Goal: Task Accomplishment & Management: Use online tool/utility

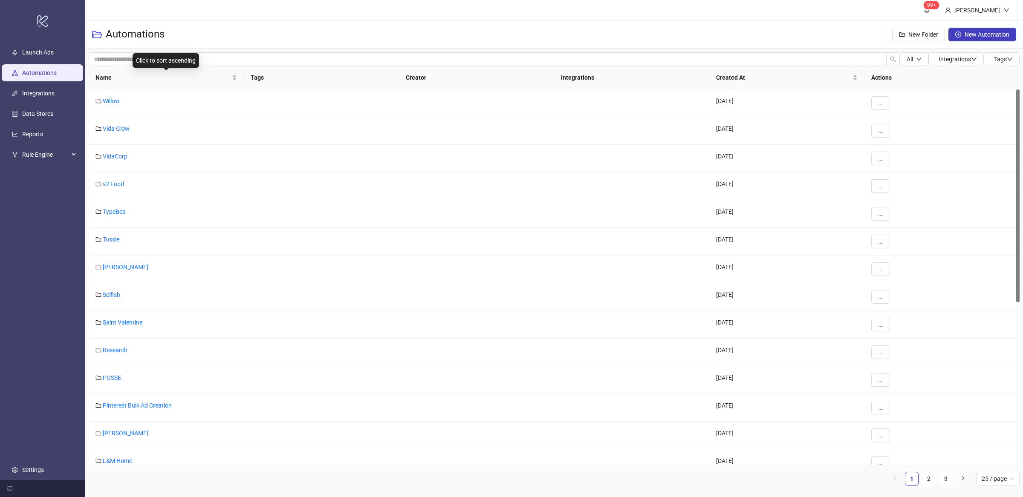
click at [235, 80] on div "Name" at bounding box center [166, 77] width 142 height 9
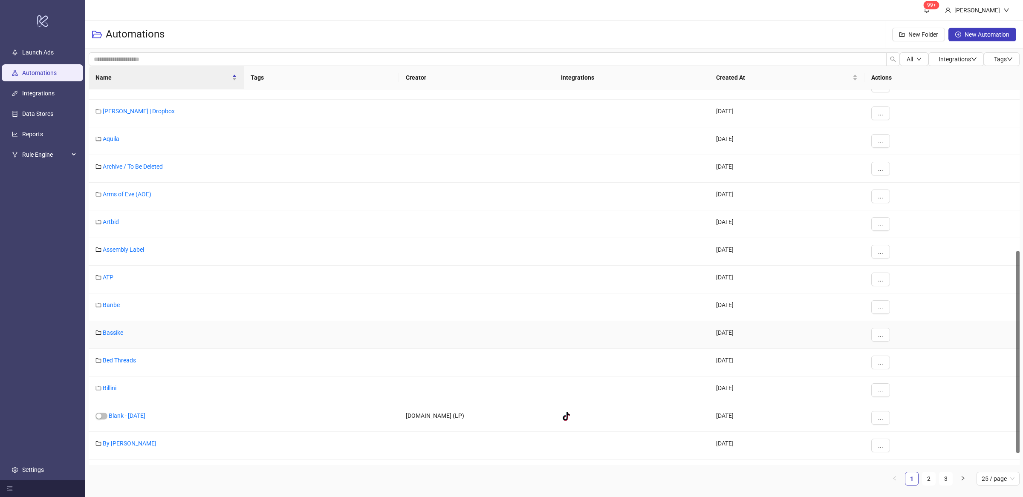
scroll to position [322, 0]
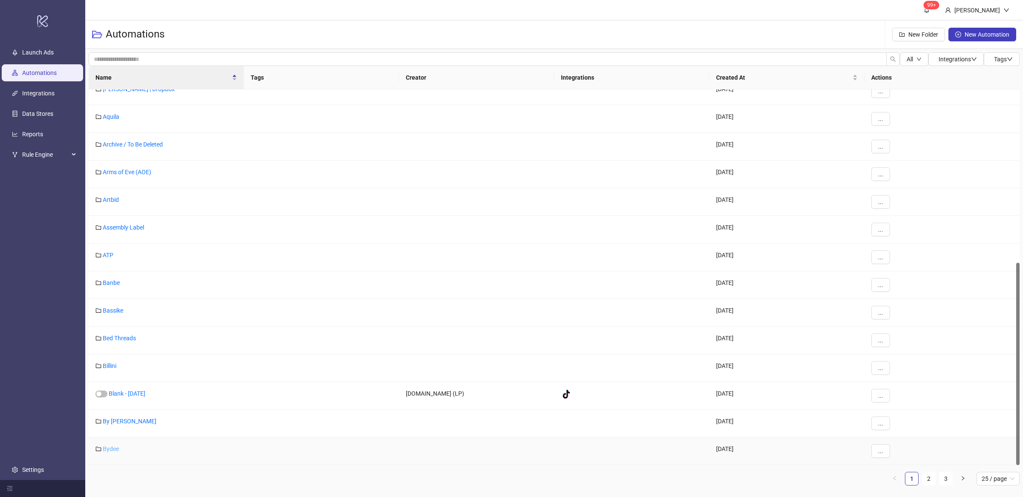
click at [107, 447] on link "Bydee" at bounding box center [111, 449] width 16 height 7
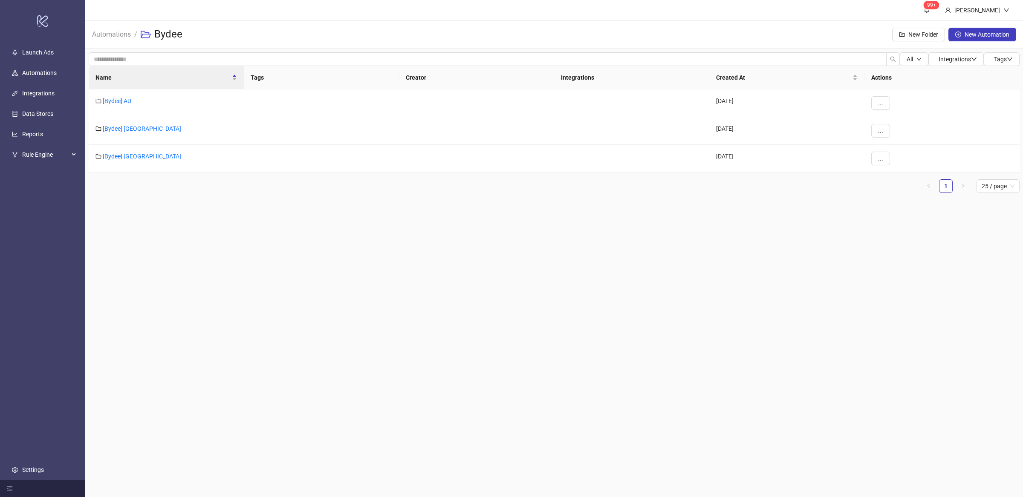
drag, startPoint x: 203, startPoint y: 266, endPoint x: 205, endPoint y: 259, distance: 6.6
click at [204, 265] on main "99+ Villy Aparicio Automations / Bydee New Folder New Automation All Integratio…" at bounding box center [554, 248] width 938 height 497
click at [124, 101] on link "[Bydee] AU" at bounding box center [117, 101] width 29 height 7
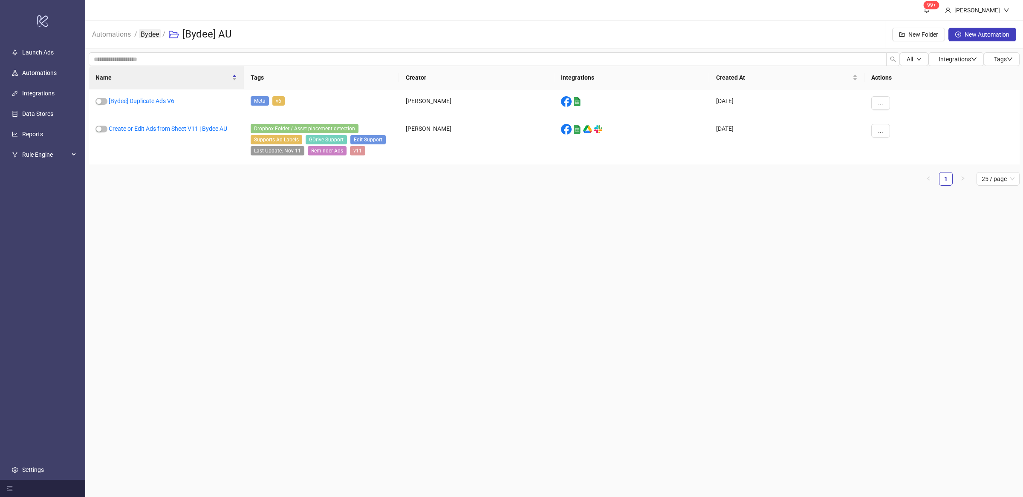
click at [153, 37] on link "Bydee" at bounding box center [150, 33] width 22 height 9
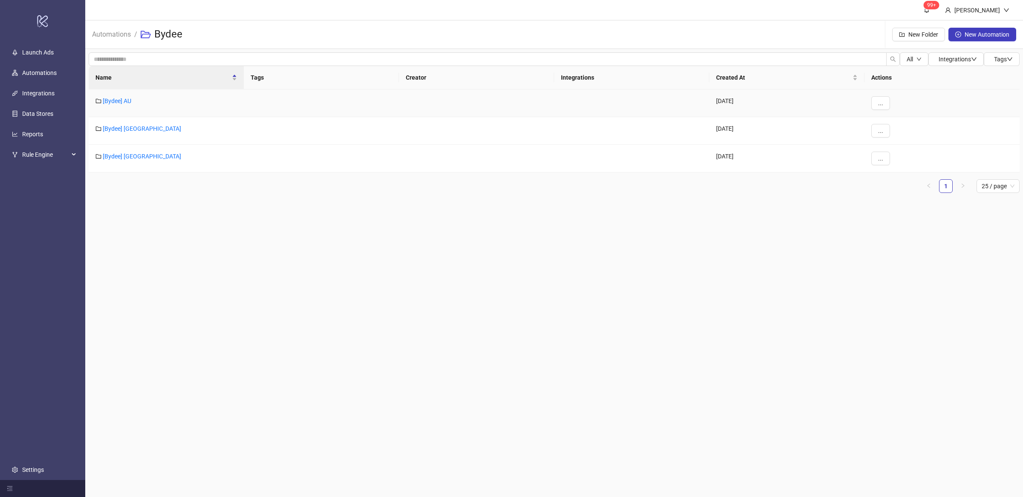
click at [136, 103] on div "[Bydee] AU" at bounding box center [166, 104] width 155 height 28
click at [882, 103] on span "..." at bounding box center [880, 103] width 5 height 7
click at [896, 147] on span "Duplicate" at bounding box center [899, 147] width 25 height 9
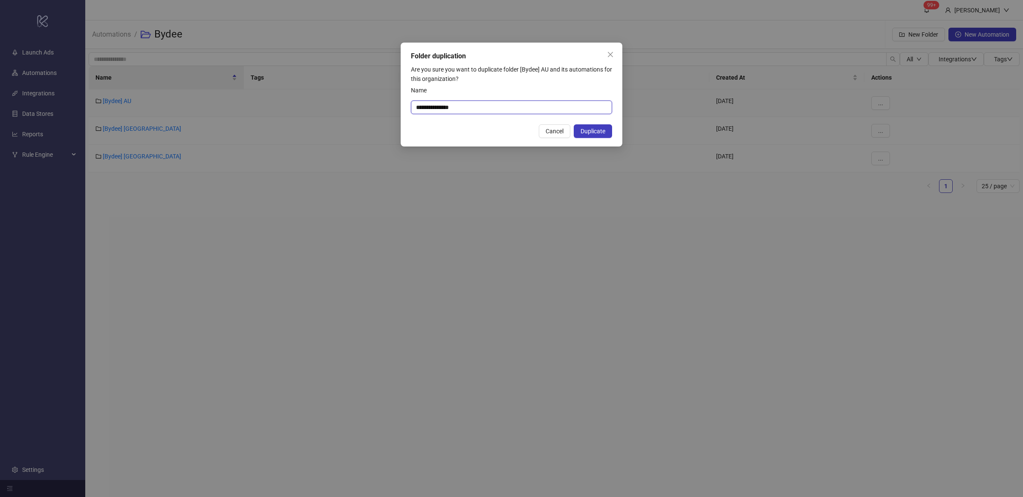
drag, startPoint x: 447, startPoint y: 109, endPoint x: 496, endPoint y: 109, distance: 49.0
click at [496, 109] on input "**********" at bounding box center [511, 108] width 201 height 14
type input "**********"
click at [593, 131] on span "Duplicate" at bounding box center [592, 131] width 25 height 7
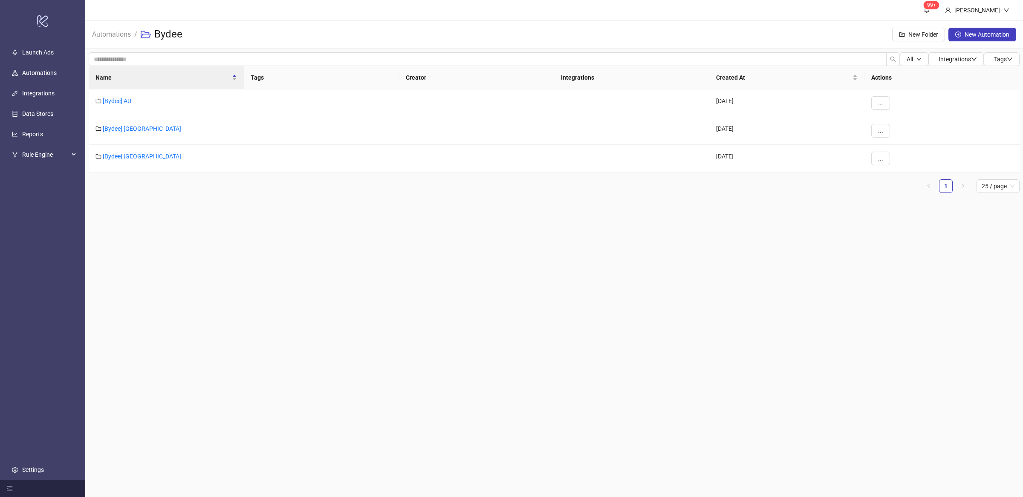
click at [429, 321] on main "99+ Villy Aparicio Automations / Bydee New Folder New Automation All Integratio…" at bounding box center [554, 248] width 938 height 497
click at [455, 388] on main "99+ [PERSON_NAME] Automations / Bydee New Folder New Automation All Integration…" at bounding box center [554, 248] width 938 height 497
click at [502, 398] on main "99+ [PERSON_NAME] Automations / Bydee New Folder New Automation All Integration…" at bounding box center [554, 248] width 938 height 497
click at [275, 307] on main "99+ [PERSON_NAME] Automations / Bydee New Folder New Automation All Integration…" at bounding box center [554, 248] width 938 height 497
click at [391, 342] on main "99+ [PERSON_NAME] Automations / Bydee New Folder New Automation All Integration…" at bounding box center [554, 248] width 938 height 497
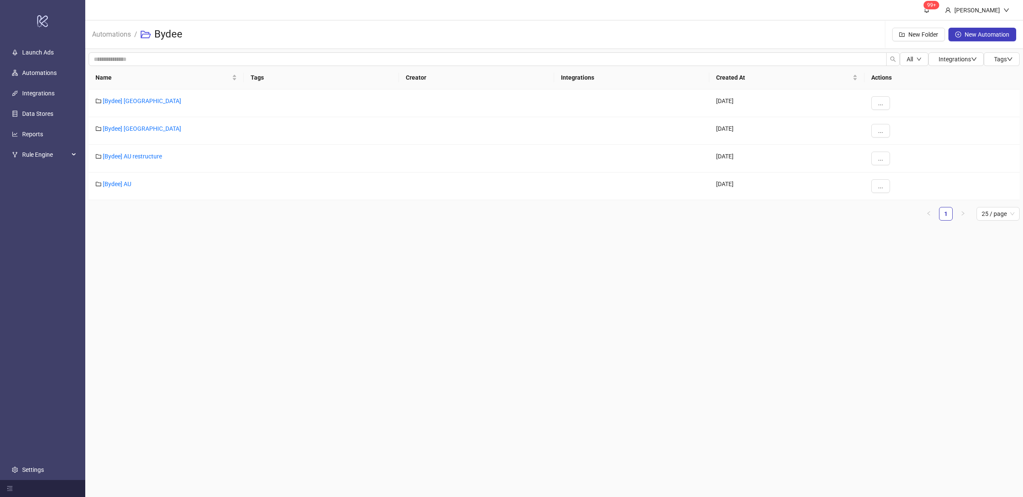
click at [369, 351] on main "99+ [PERSON_NAME] Automations / Bydee New Folder New Automation All Integration…" at bounding box center [554, 248] width 938 height 497
click at [142, 156] on link "[Bydee] AU restructure" at bounding box center [132, 156] width 59 height 7
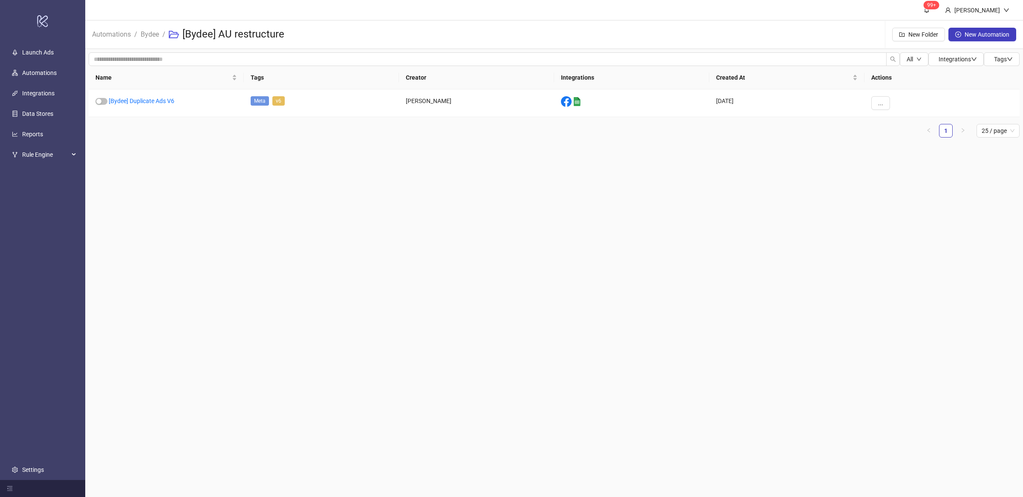
click at [238, 271] on main "99+ [PERSON_NAME] Automations / Bydee / [Bydee] AU restructure New Folder New A…" at bounding box center [554, 248] width 938 height 497
click at [257, 239] on main "99+ [PERSON_NAME] Automations / Bydee / [Bydee] AU restructure New Folder New A…" at bounding box center [554, 248] width 938 height 497
click at [298, 256] on main "99+ [PERSON_NAME] Automations / Bydee / [Bydee] AU restructure New Folder New A…" at bounding box center [554, 248] width 938 height 497
click at [149, 34] on link "Bydee" at bounding box center [150, 33] width 22 height 9
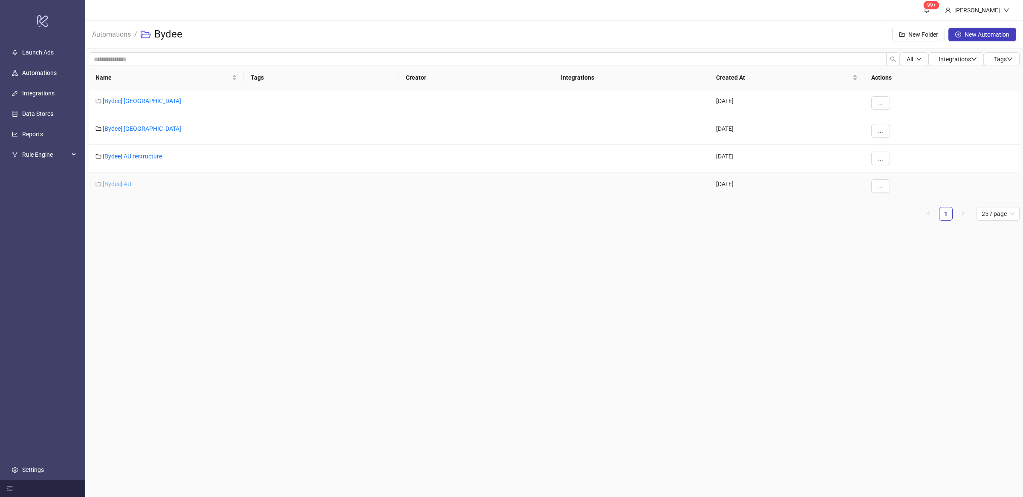
click at [124, 182] on link "[Bydee] AU" at bounding box center [117, 184] width 29 height 7
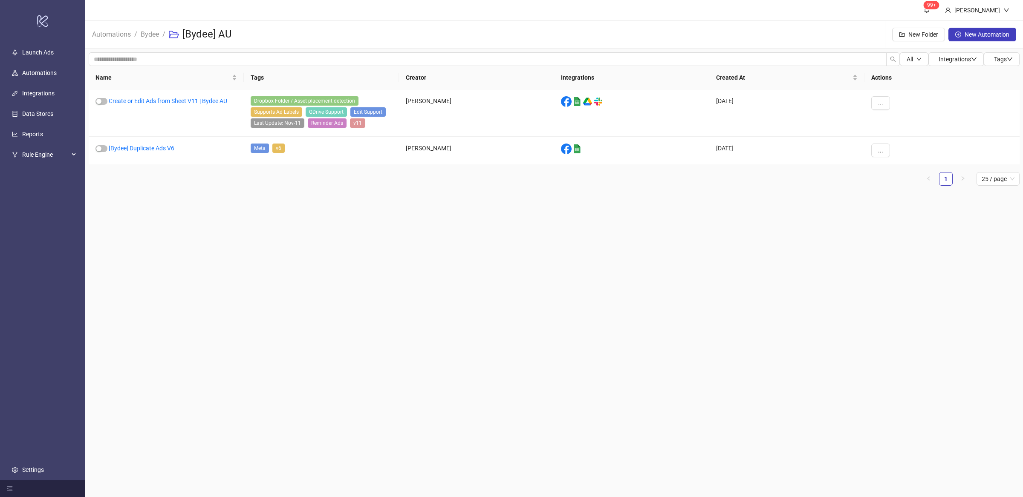
click at [222, 238] on main "99+ Villy Aparicio Automations / Bydee / [Bydee] AU New Folder New Automation A…" at bounding box center [554, 248] width 938 height 497
click at [250, 253] on main "99+ Villy Aparicio Automations / Bydee / [Bydee] AU New Folder New Automation A…" at bounding box center [554, 248] width 938 height 497
click at [150, 35] on link "Bydee" at bounding box center [150, 33] width 22 height 9
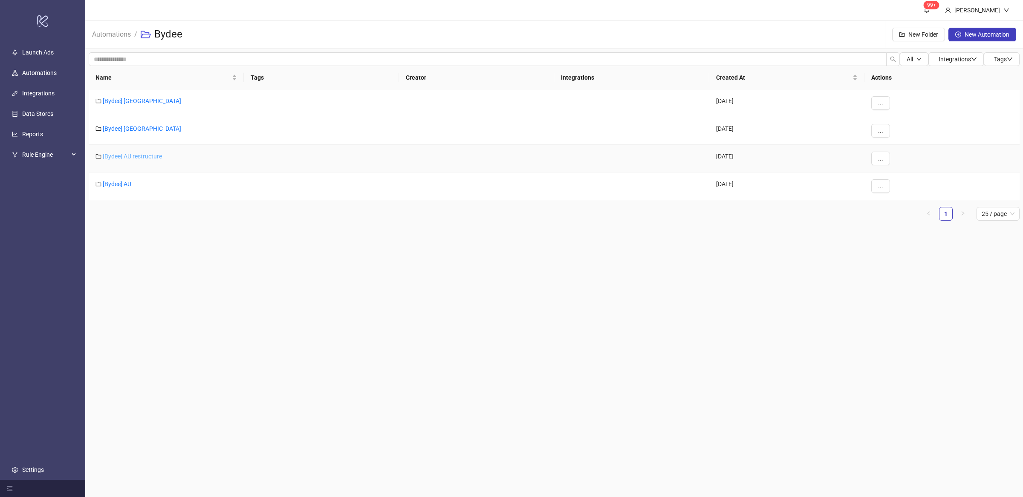
click at [153, 155] on link "[Bydee] AU restructure" at bounding box center [132, 156] width 59 height 7
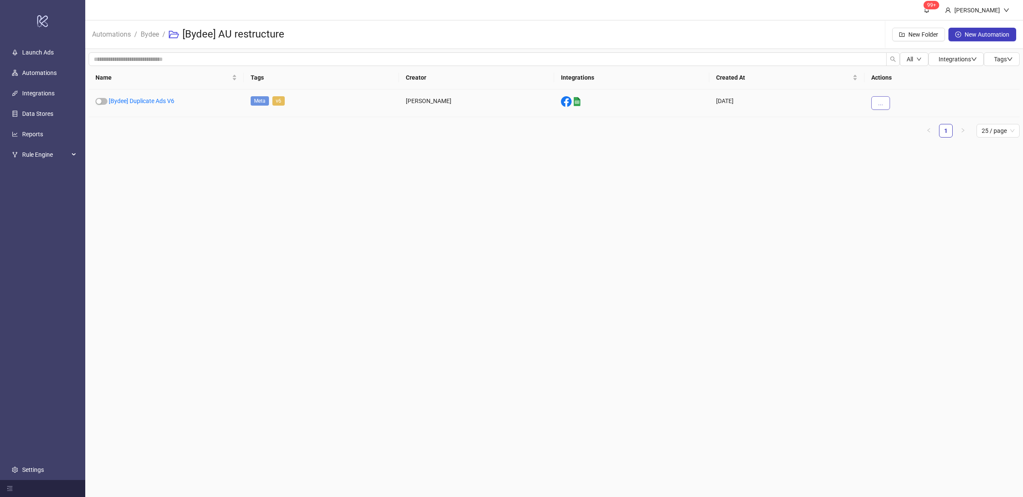
click at [879, 104] on span "..." at bounding box center [880, 103] width 5 height 7
click at [893, 148] on span "Edit" at bounding box center [899, 147] width 25 height 9
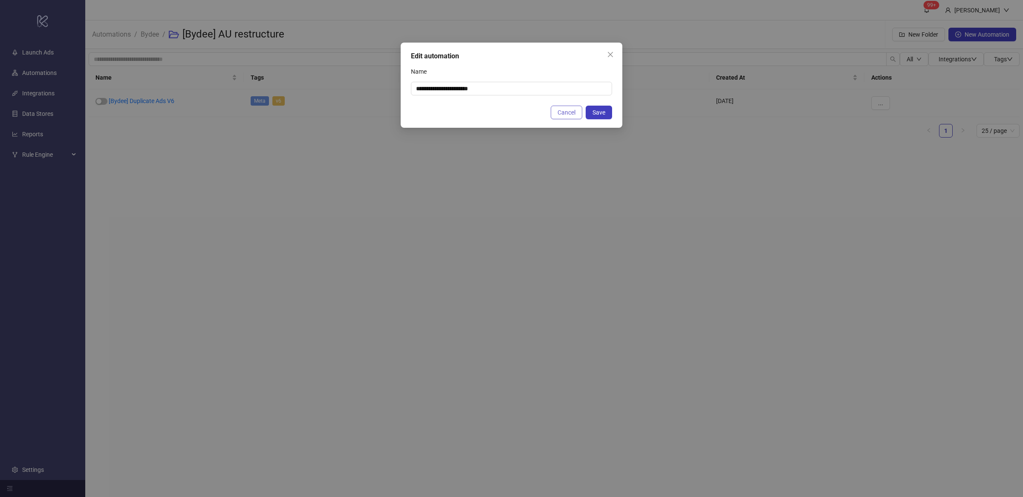
click at [571, 110] on span "Cancel" at bounding box center [566, 112] width 18 height 7
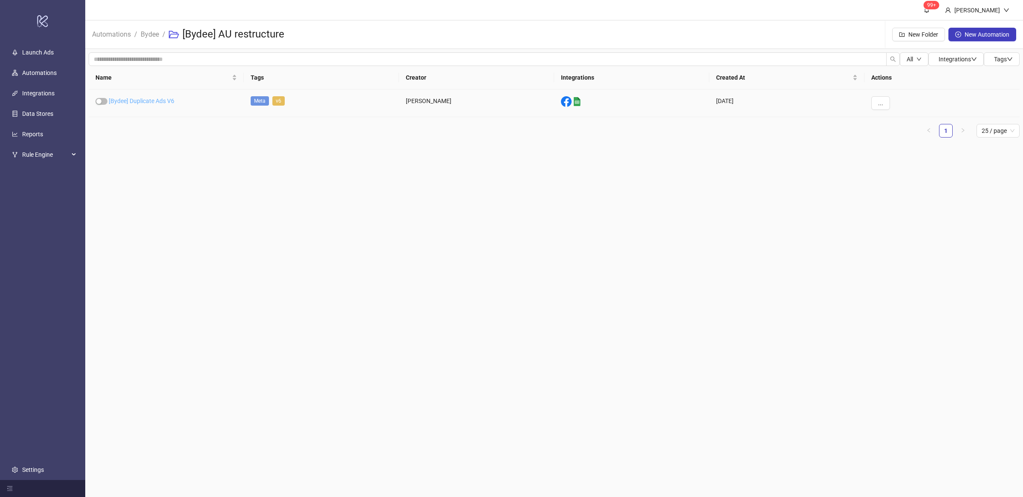
click at [142, 99] on link "[Bydee] Duplicate Ads V6" at bounding box center [142, 101] width 66 height 7
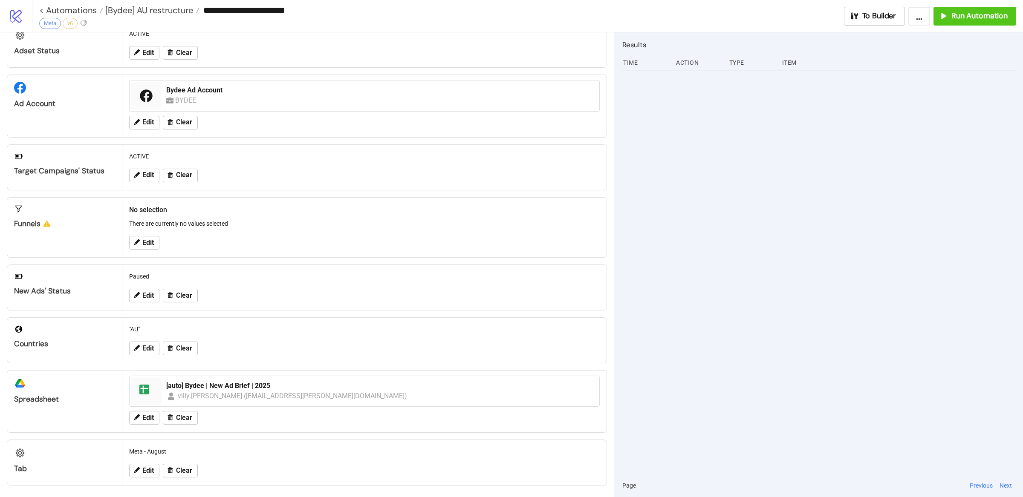
scroll to position [37, 0]
click at [151, 343] on span "Edit" at bounding box center [148, 347] width 12 height 8
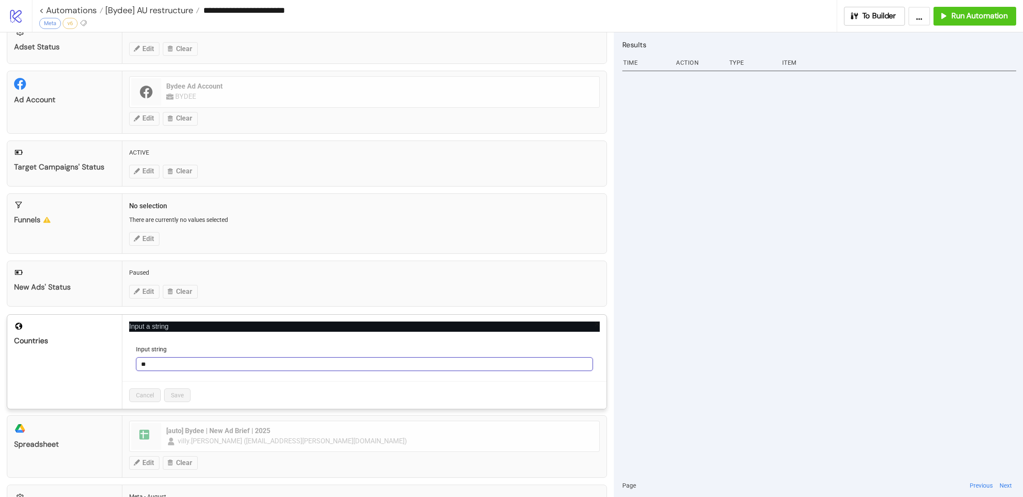
click at [173, 364] on input "**" at bounding box center [364, 365] width 457 height 14
type input "***"
click at [177, 398] on span "Save" at bounding box center [177, 395] width 13 height 7
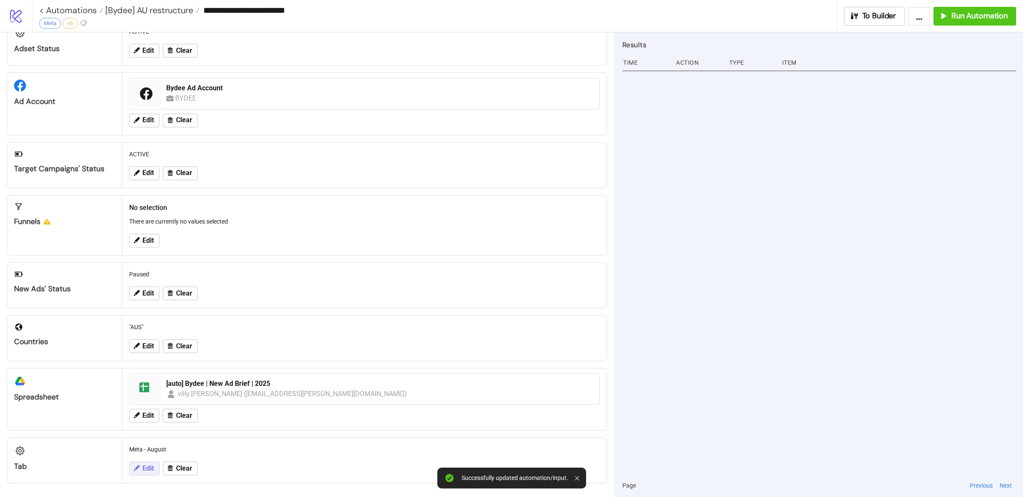
click at [133, 470] on icon at bounding box center [137, 469] width 8 height 8
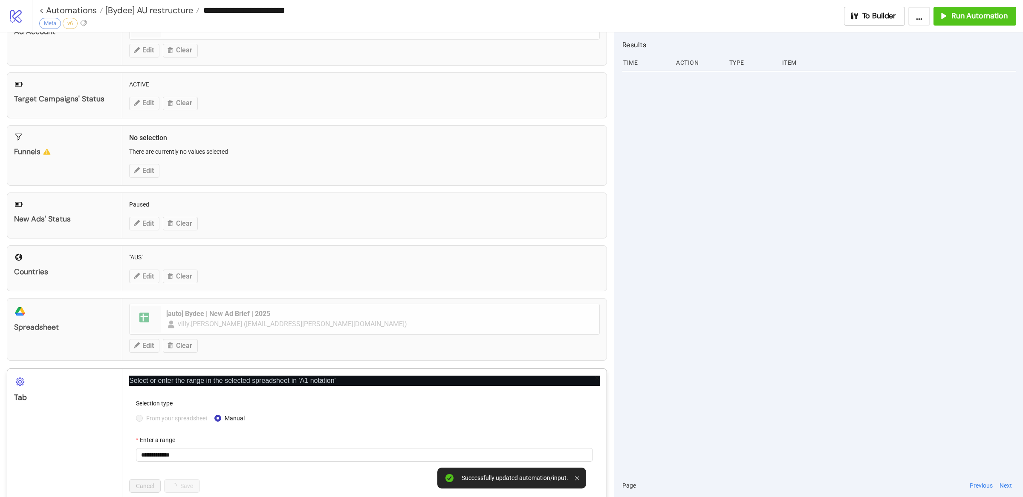
scroll to position [123, 0]
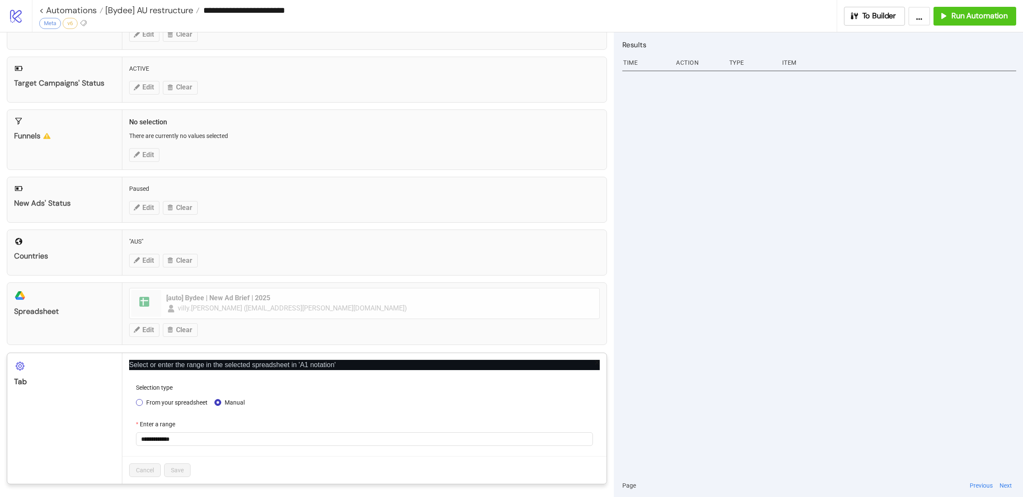
click at [144, 404] on span "From your spreadsheet" at bounding box center [177, 402] width 68 height 9
click at [211, 439] on span "Meta - August" at bounding box center [364, 439] width 447 height 13
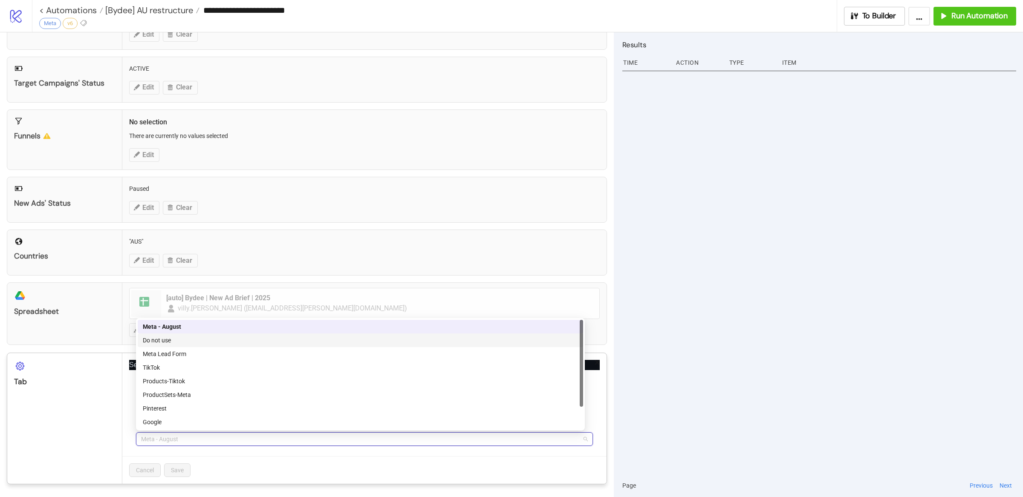
click at [177, 343] on div "Do not use" at bounding box center [360, 340] width 435 height 9
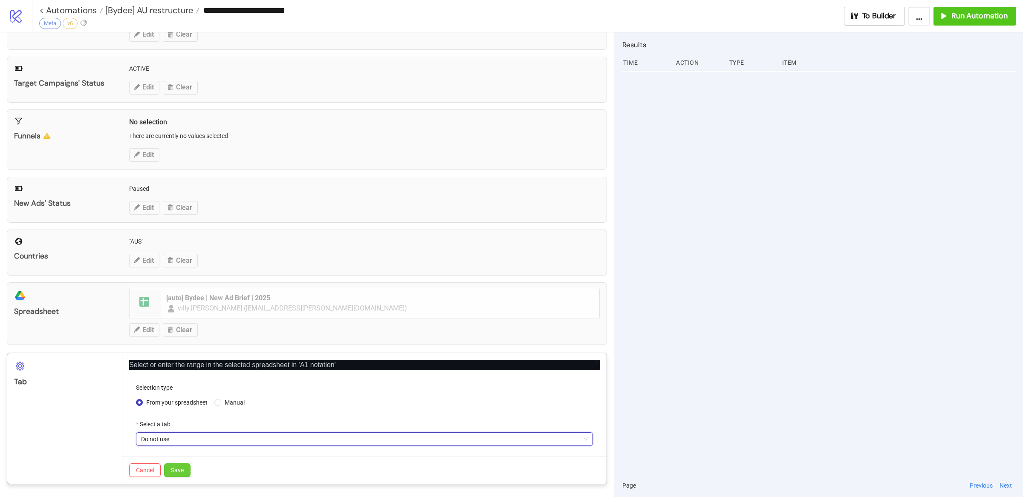
click at [180, 472] on span "Save" at bounding box center [177, 470] width 13 height 7
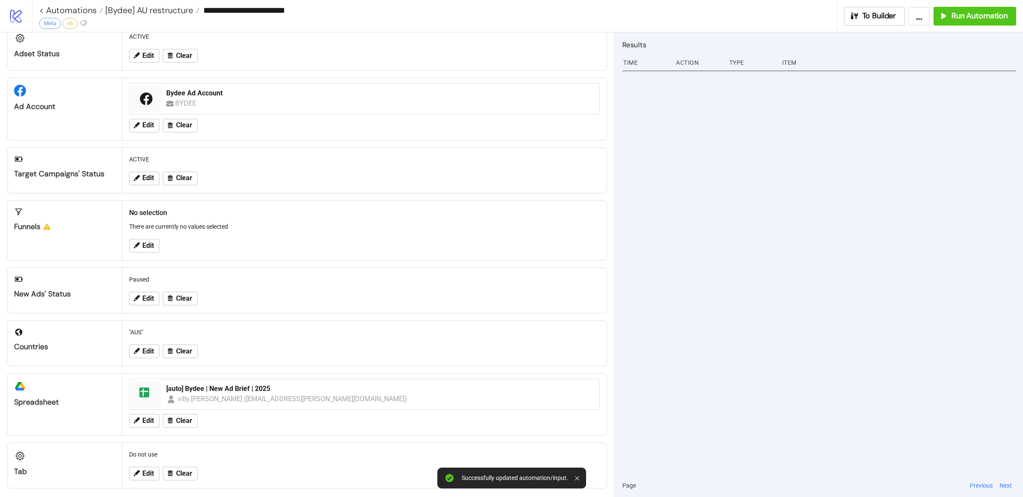
scroll to position [37, 0]
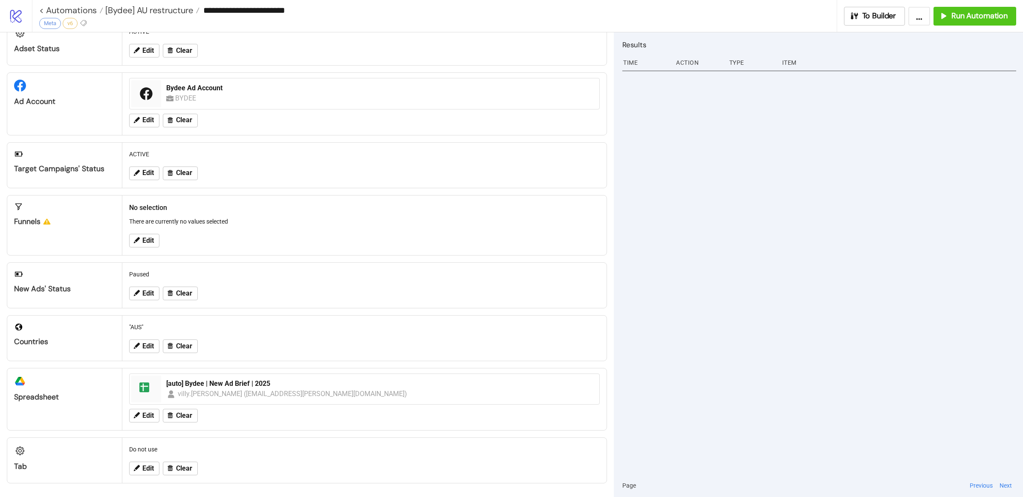
click at [752, 291] on div at bounding box center [819, 271] width 394 height 406
click at [993, 21] on button "Run Automation" at bounding box center [974, 16] width 83 height 19
click at [814, 332] on div "2:58 PM Automation stopped 2:58 PM created Ad ✅ EP - Dessy Hairis - Cherie - AU…" at bounding box center [819, 271] width 394 height 406
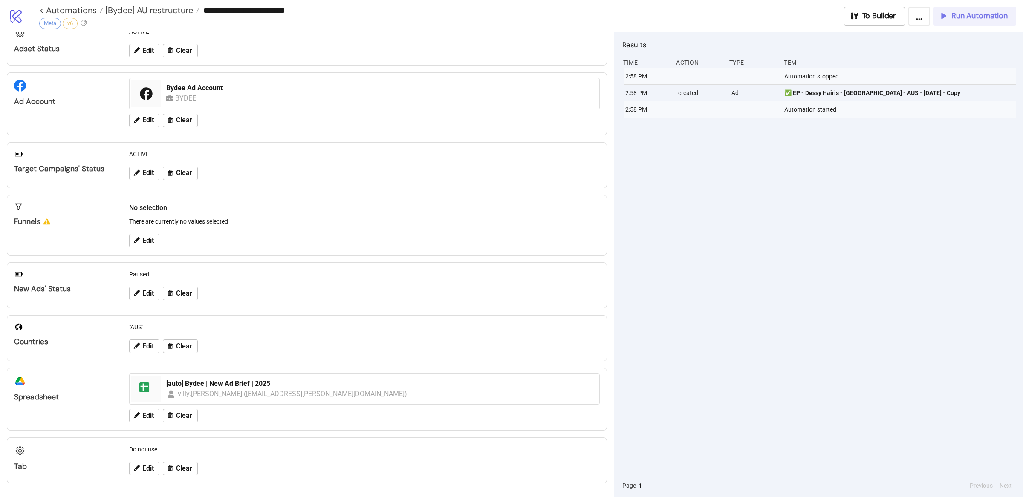
click at [963, 14] on span "Run Automation" at bounding box center [979, 16] width 56 height 10
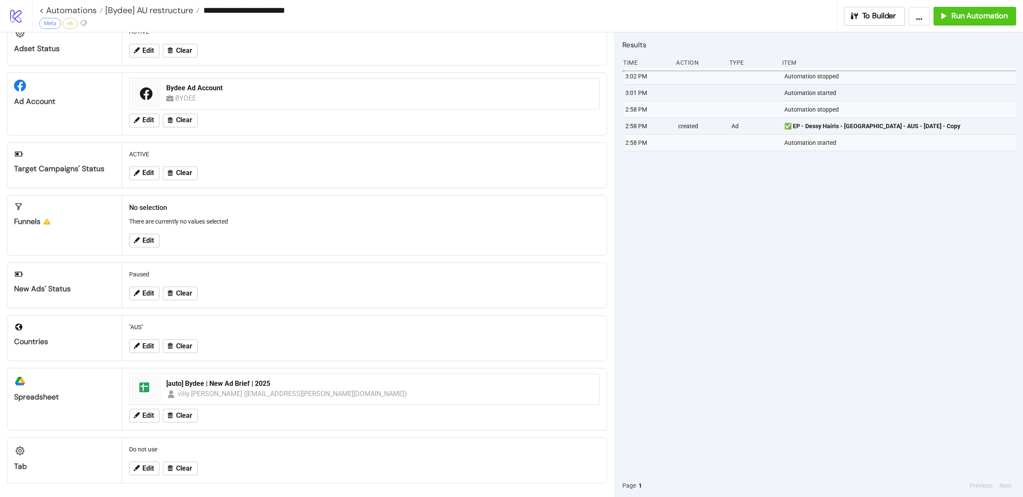
click at [795, 307] on div "3:02 PM Automation stopped 3:01 PM Automation started 2:58 PM Automation stoppe…" at bounding box center [819, 271] width 394 height 406
click at [798, 309] on div "3:02 PM Automation stopped 3:01 PM Automation started 2:58 PM Automation stoppe…" at bounding box center [819, 271] width 394 height 406
click at [795, 313] on div "3:02 PM Automation stopped 3:01 PM Automation started 2:58 PM Automation stoppe…" at bounding box center [819, 271] width 394 height 406
drag, startPoint x: 814, startPoint y: 241, endPoint x: 832, endPoint y: 206, distance: 39.1
click at [814, 241] on div "3:02 PM Automation stopped 3:01 PM Automation started 2:58 PM Automation stoppe…" at bounding box center [819, 271] width 394 height 406
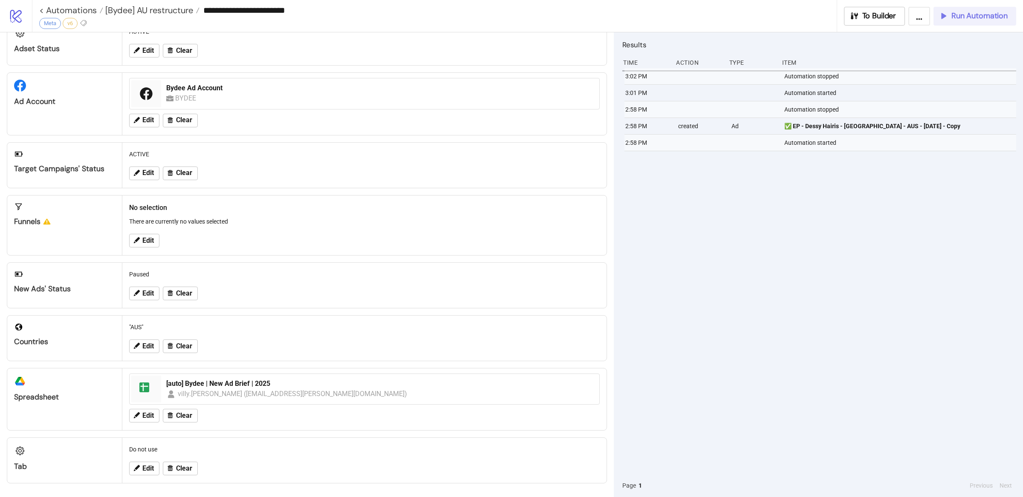
click at [974, 20] on span "Run Automation" at bounding box center [979, 16] width 56 height 10
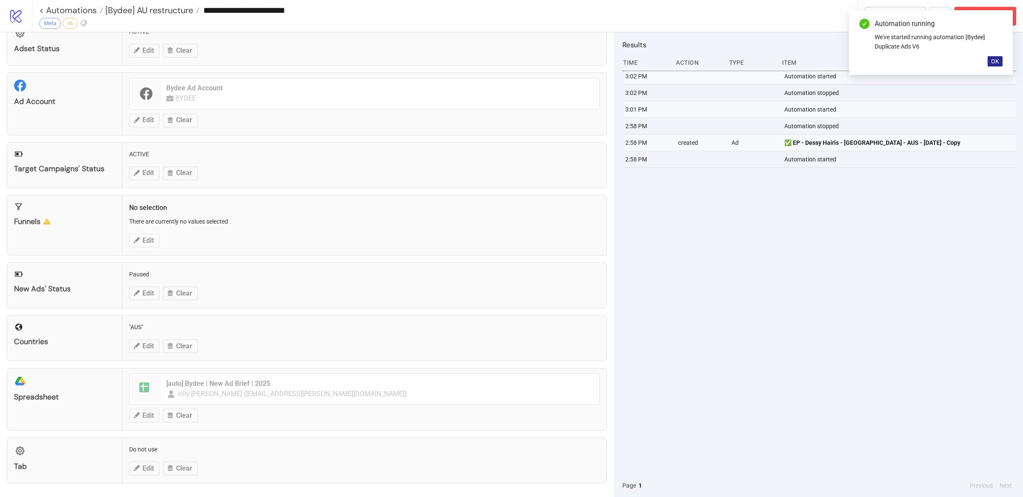
click at [989, 65] on button "OK" at bounding box center [995, 61] width 15 height 10
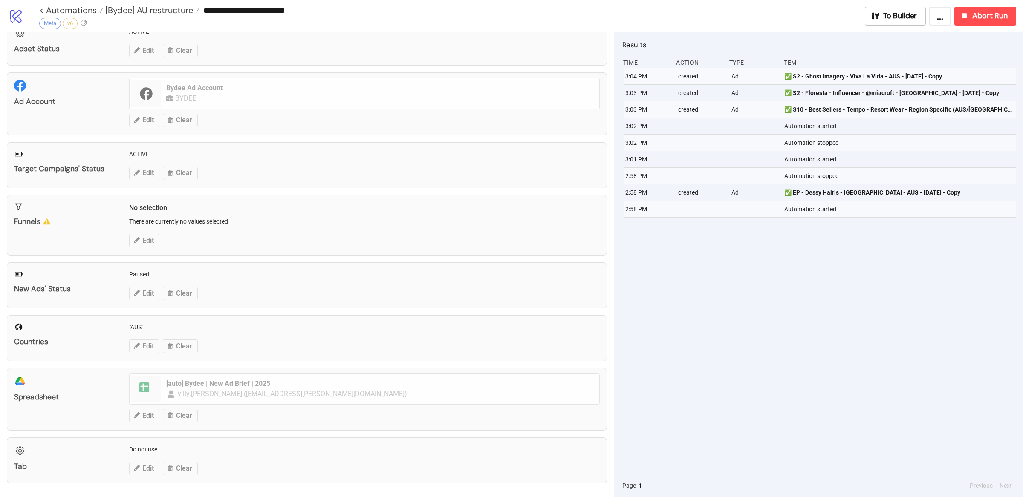
click at [734, 274] on div "3:04 PM created Ad ✅ S2 - Ghost Imagery - Viva La Vida - AUS - 28.7.25 - Copy 3…" at bounding box center [819, 271] width 394 height 406
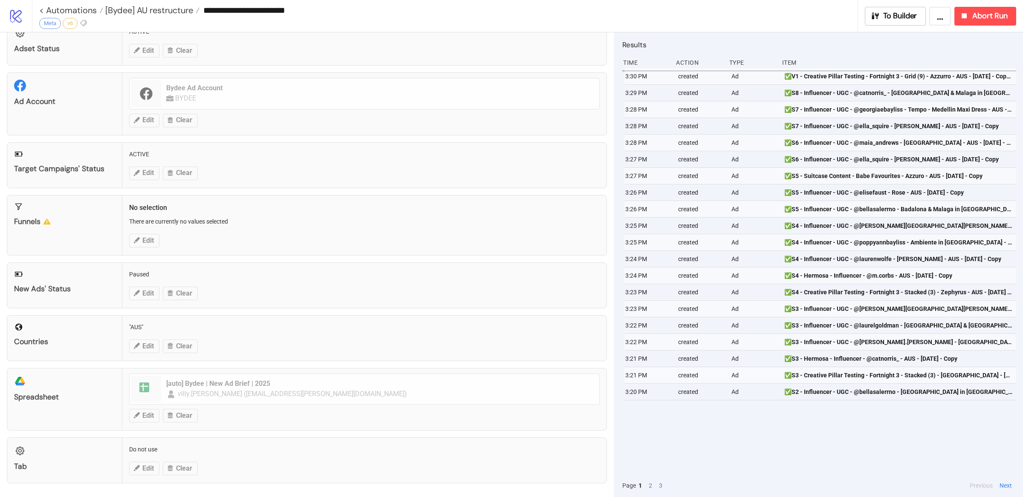
click at [652, 484] on button "2" at bounding box center [650, 485] width 9 height 9
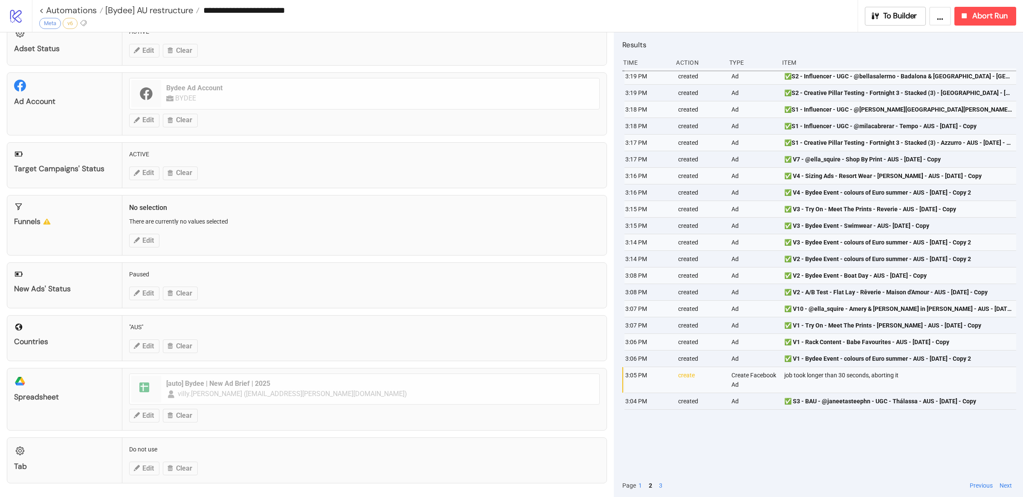
click at [655, 482] on div "Page 1 2 3" at bounding box center [794, 485] width 345 height 9
click at [662, 483] on button "3" at bounding box center [660, 485] width 9 height 9
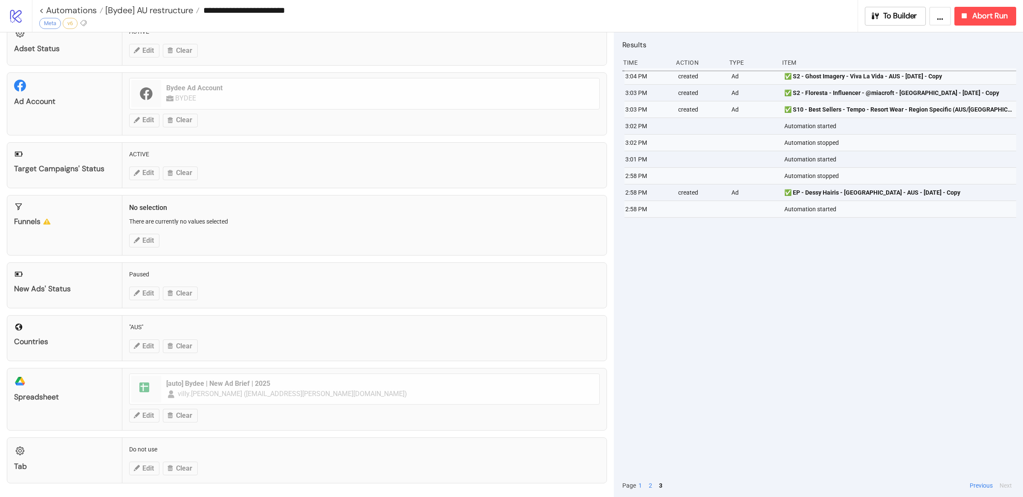
click at [650, 488] on button "2" at bounding box center [650, 485] width 9 height 9
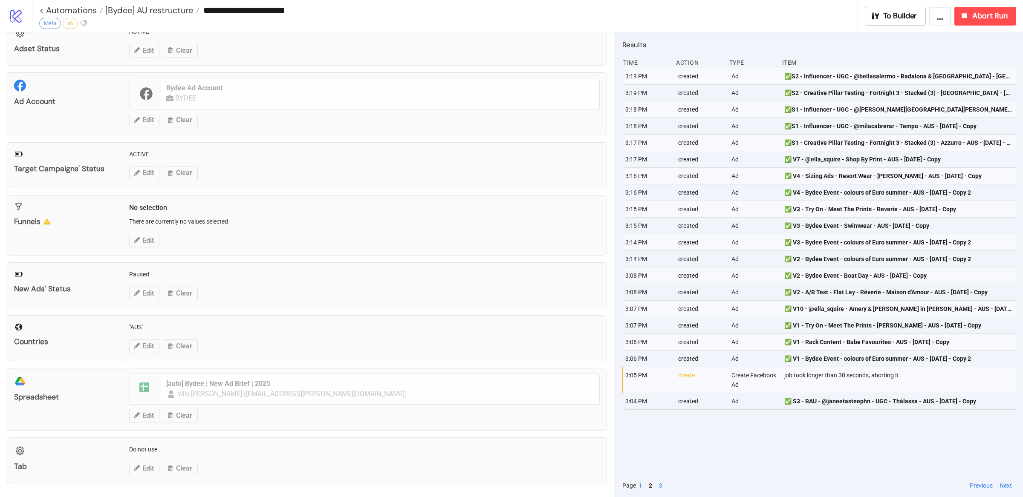
click at [642, 485] on button "1" at bounding box center [640, 485] width 9 height 9
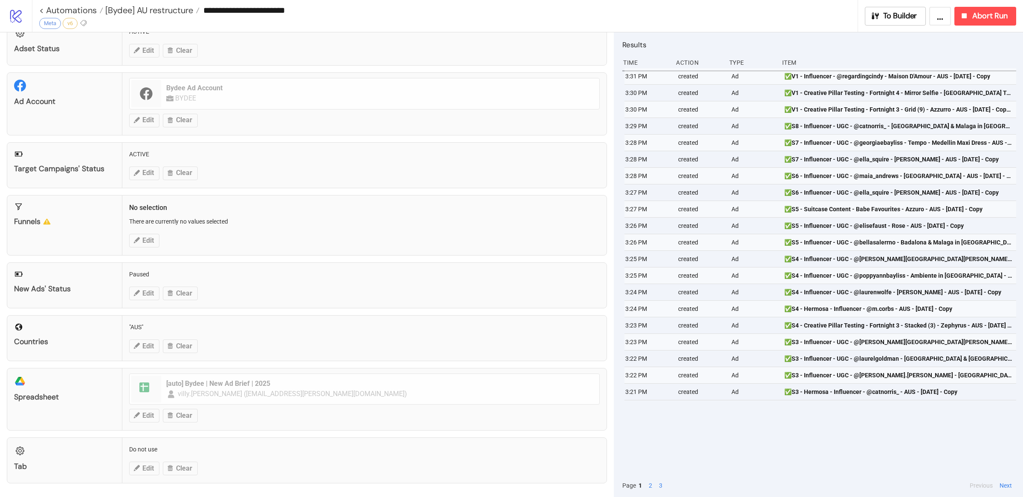
click at [649, 488] on button "2" at bounding box center [650, 485] width 9 height 9
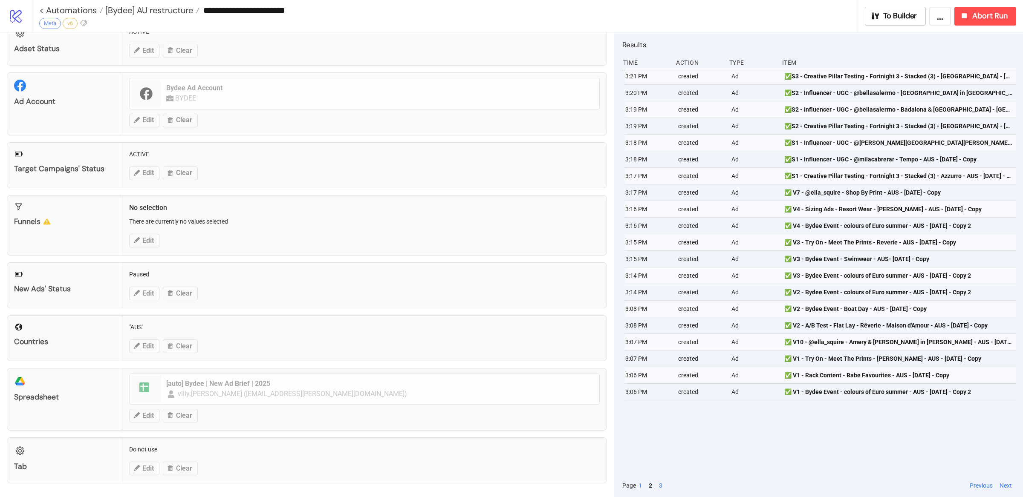
click at [657, 485] on button "3" at bounding box center [660, 485] width 9 height 9
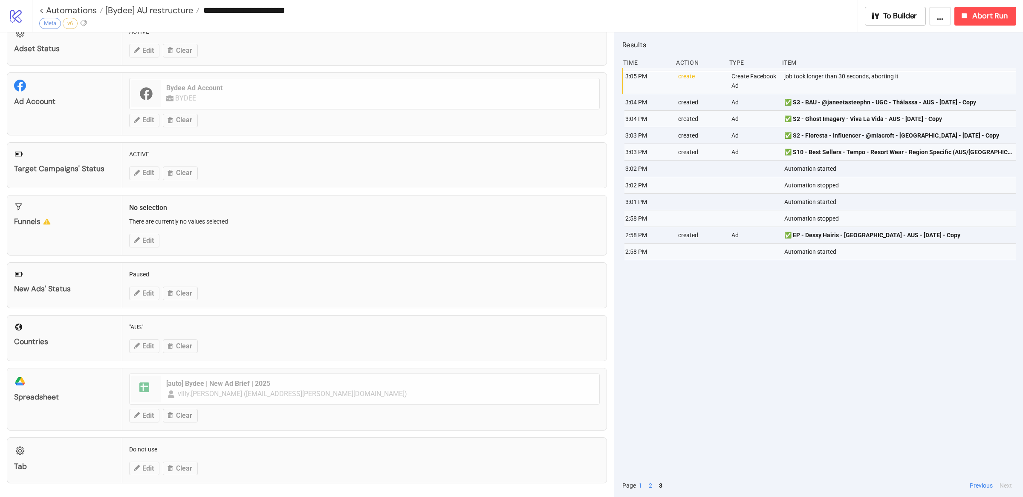
click at [641, 487] on button "1" at bounding box center [640, 485] width 9 height 9
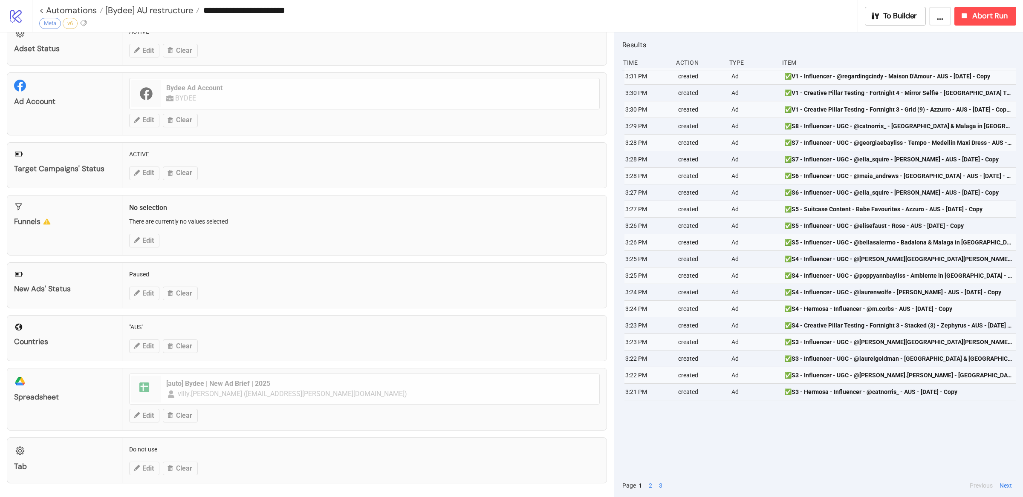
click at [712, 447] on div "3:31 PM created Ad ✅V1 - Influencer - @regardingcindy - Maison D'Amour - AUS - …" at bounding box center [819, 271] width 394 height 406
click at [731, 453] on div "3:31 PM created Ad ✅V1 - Influencer - @regardingcindy - Maison D'Amour - AUS - …" at bounding box center [819, 271] width 394 height 406
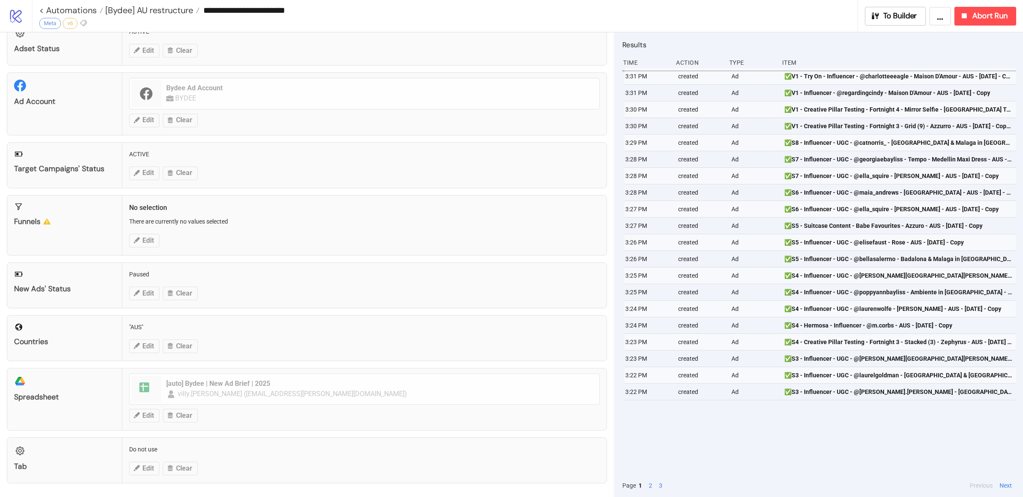
click at [731, 453] on div "3:31 PM created Ad ✅V1 - Try On - Influencer - @charlotteeeagle - Maison D'Amou…" at bounding box center [819, 271] width 394 height 406
click at [651, 484] on button "2" at bounding box center [650, 485] width 9 height 9
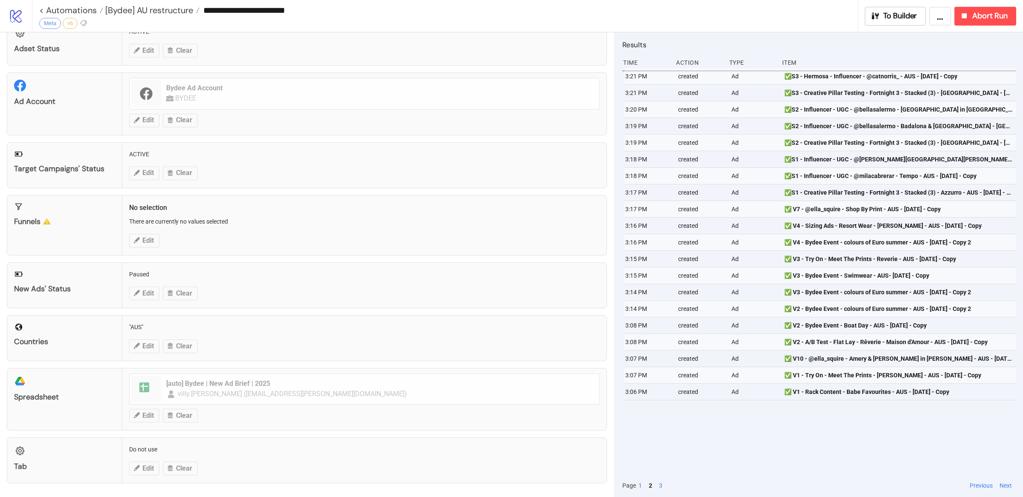
click at [662, 483] on button "3" at bounding box center [660, 485] width 9 height 9
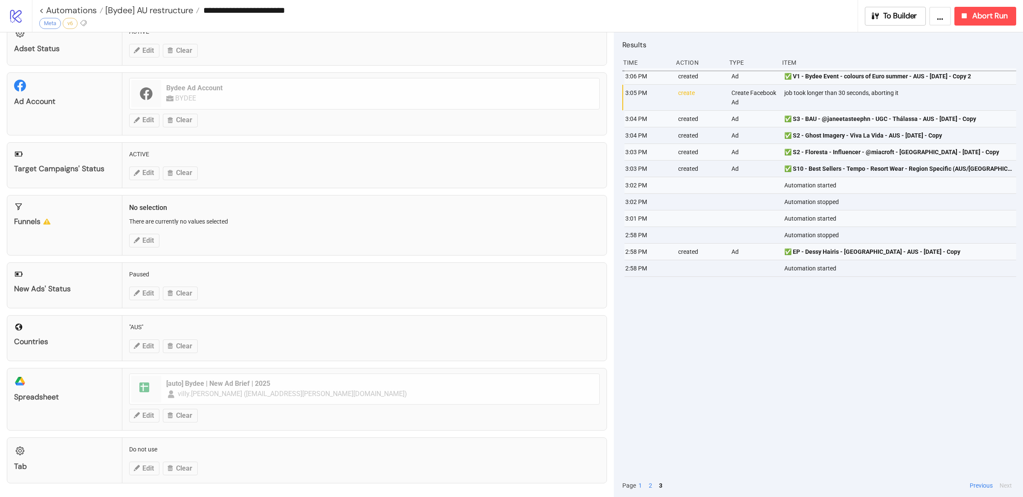
click at [641, 485] on button "1" at bounding box center [640, 485] width 9 height 9
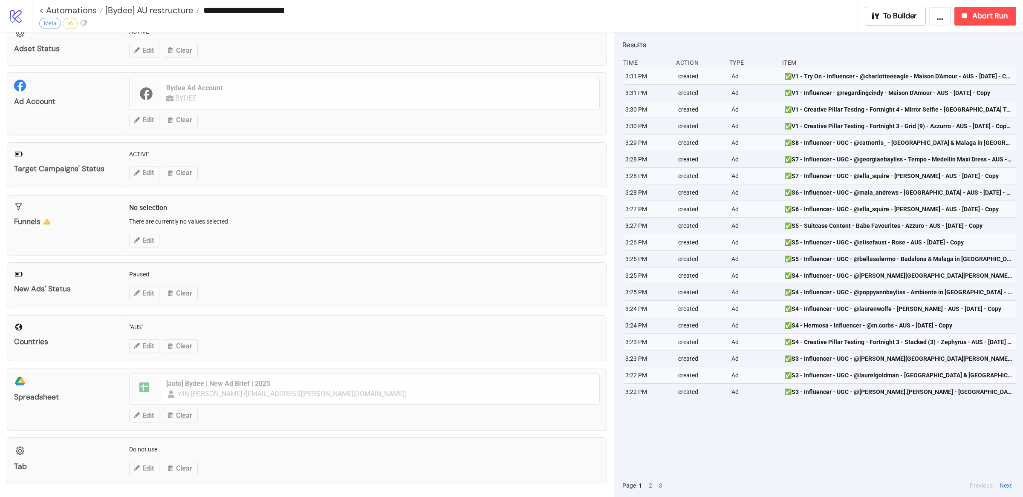
click at [719, 443] on div "3:31 PM created Ad ✅V1 - Try On - Influencer - @charlotteeeagle - Maison D'Amou…" at bounding box center [819, 271] width 394 height 406
click at [810, 450] on div "3:31 PM created Ad ✅V1 - Try On - Influencer - @charlotteeeagle - Maison D'Amou…" at bounding box center [819, 271] width 394 height 406
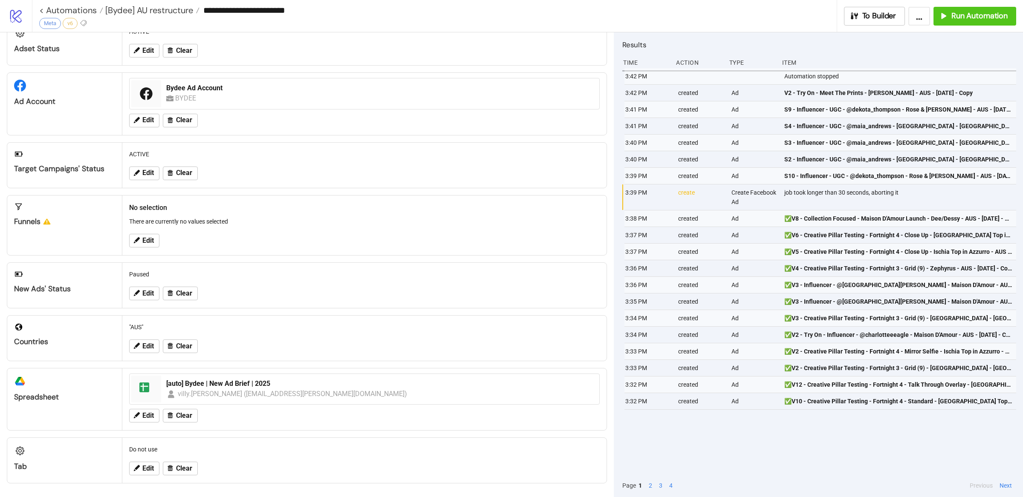
scroll to position [31, 0]
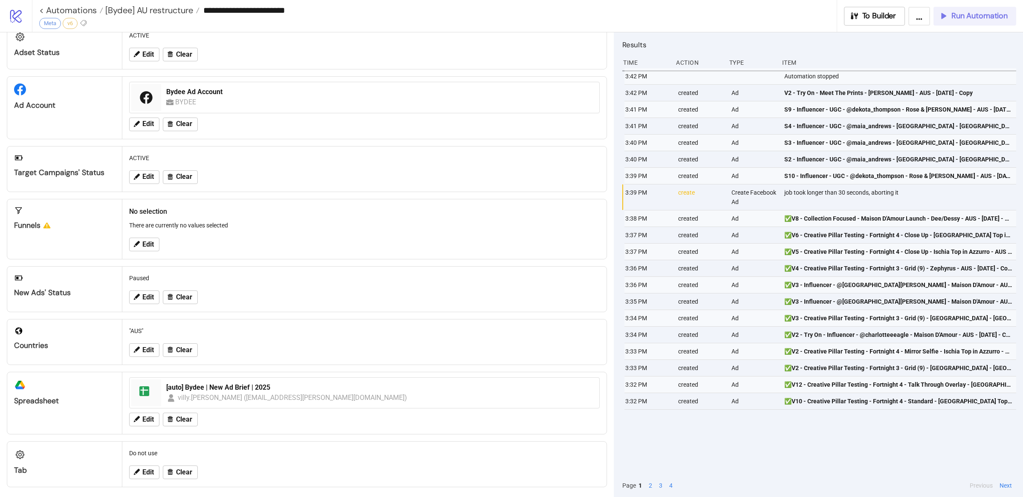
click at [986, 16] on span "Run Automation" at bounding box center [979, 16] width 56 height 10
